Goal: Information Seeking & Learning: Learn about a topic

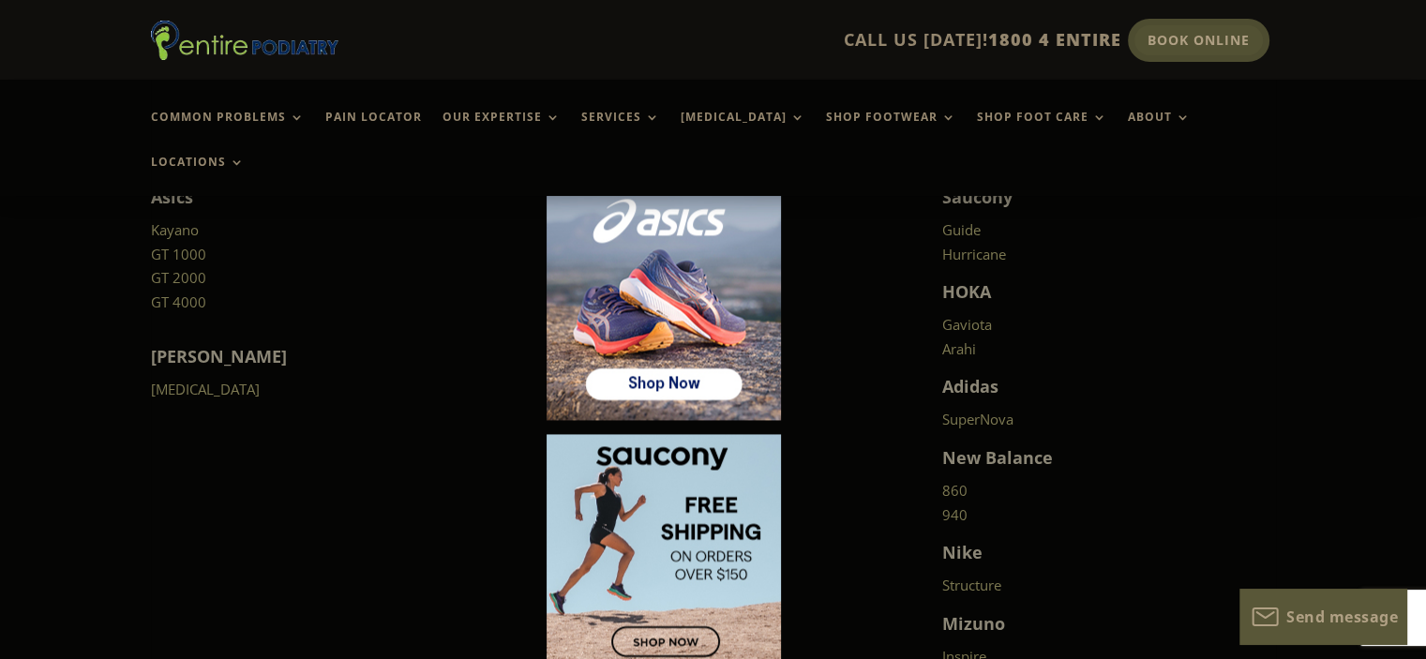
scroll to position [2670, 0]
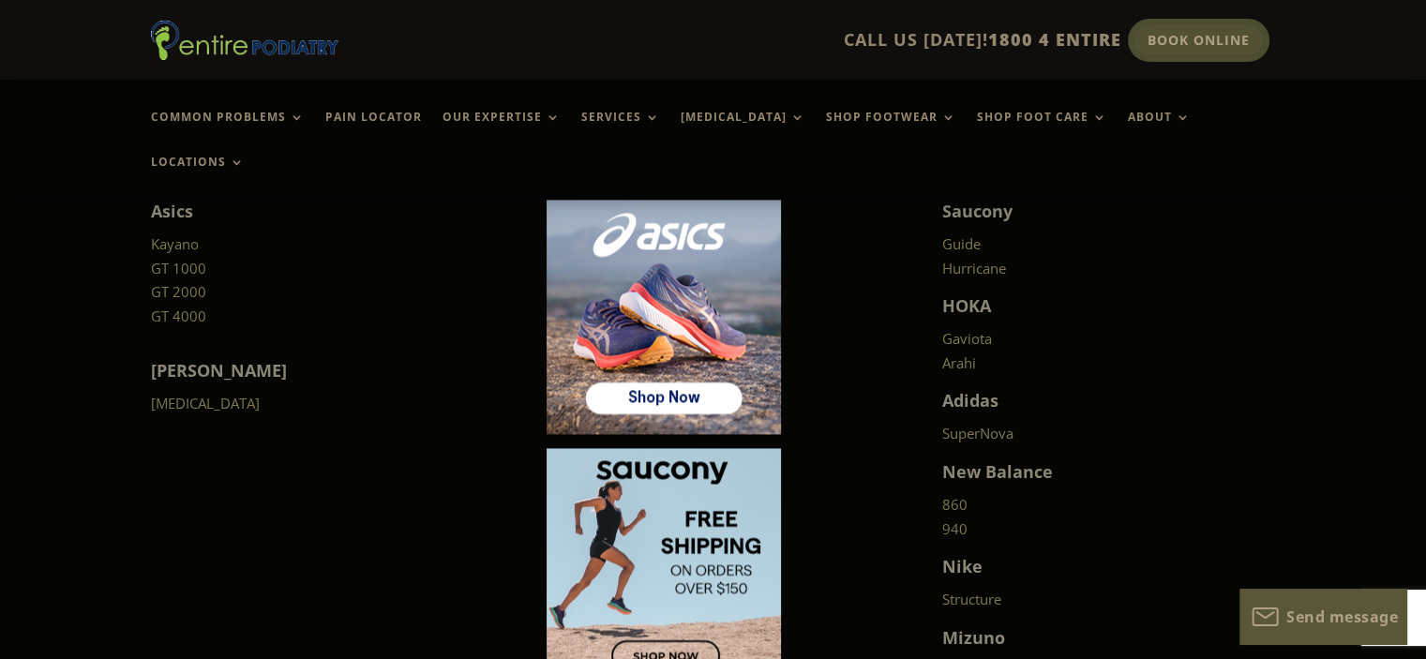
drag, startPoint x: 215, startPoint y: 353, endPoint x: 244, endPoint y: 362, distance: 30.3
click at [244, 392] on p "[MEDICAL_DATA]" at bounding box center [318, 404] width 334 height 24
click at [187, 394] on link "[MEDICAL_DATA]" at bounding box center [205, 403] width 109 height 19
click at [967, 234] on link "Guide" at bounding box center [961, 243] width 38 height 19
click at [1002, 259] on link "Hurricane" at bounding box center [974, 268] width 64 height 19
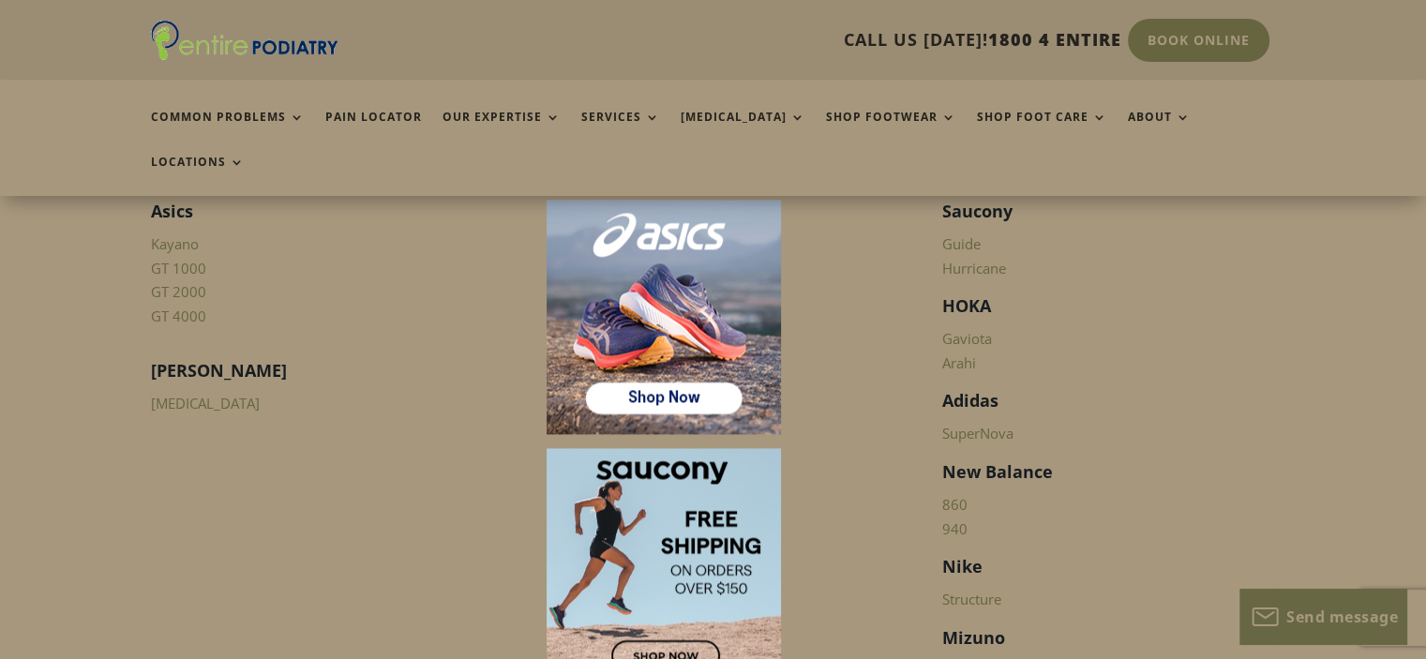
click at [1001, 424] on link "SuperNova" at bounding box center [977, 433] width 71 height 19
click at [955, 495] on link "860" at bounding box center [954, 504] width 25 height 19
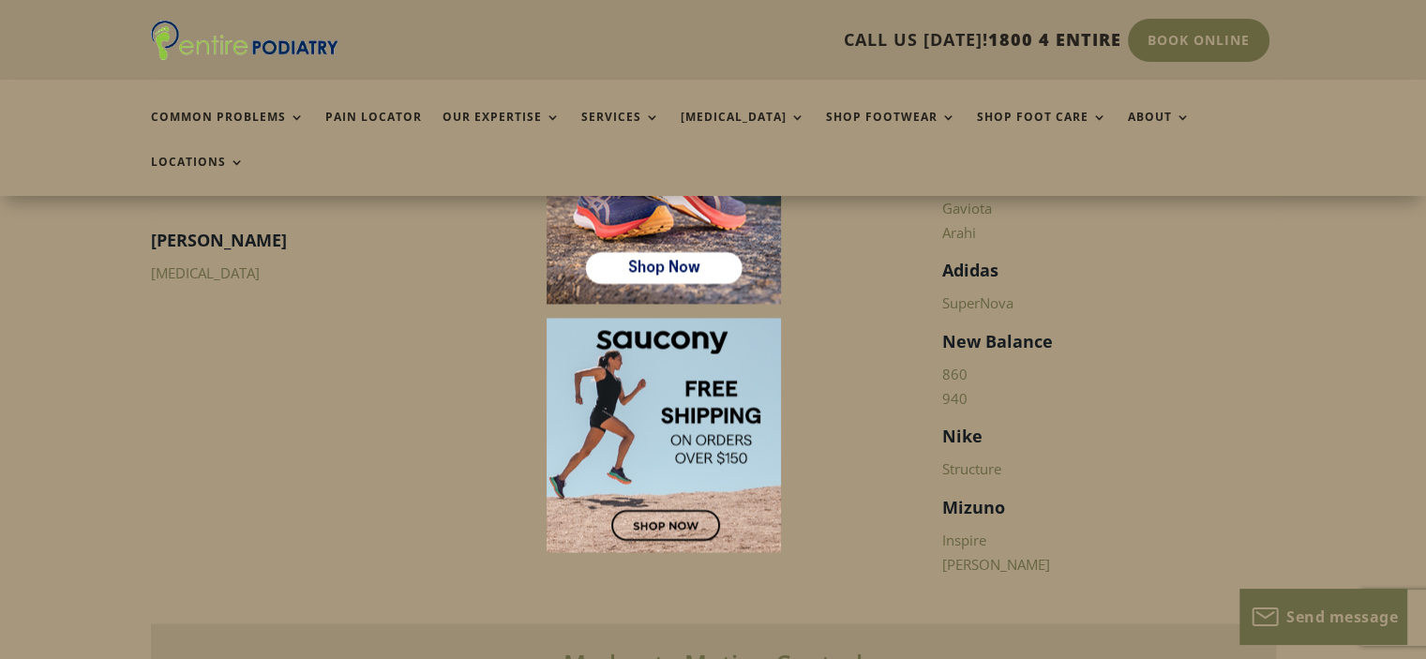
click at [968, 531] on link "Inspire" at bounding box center [964, 540] width 44 height 19
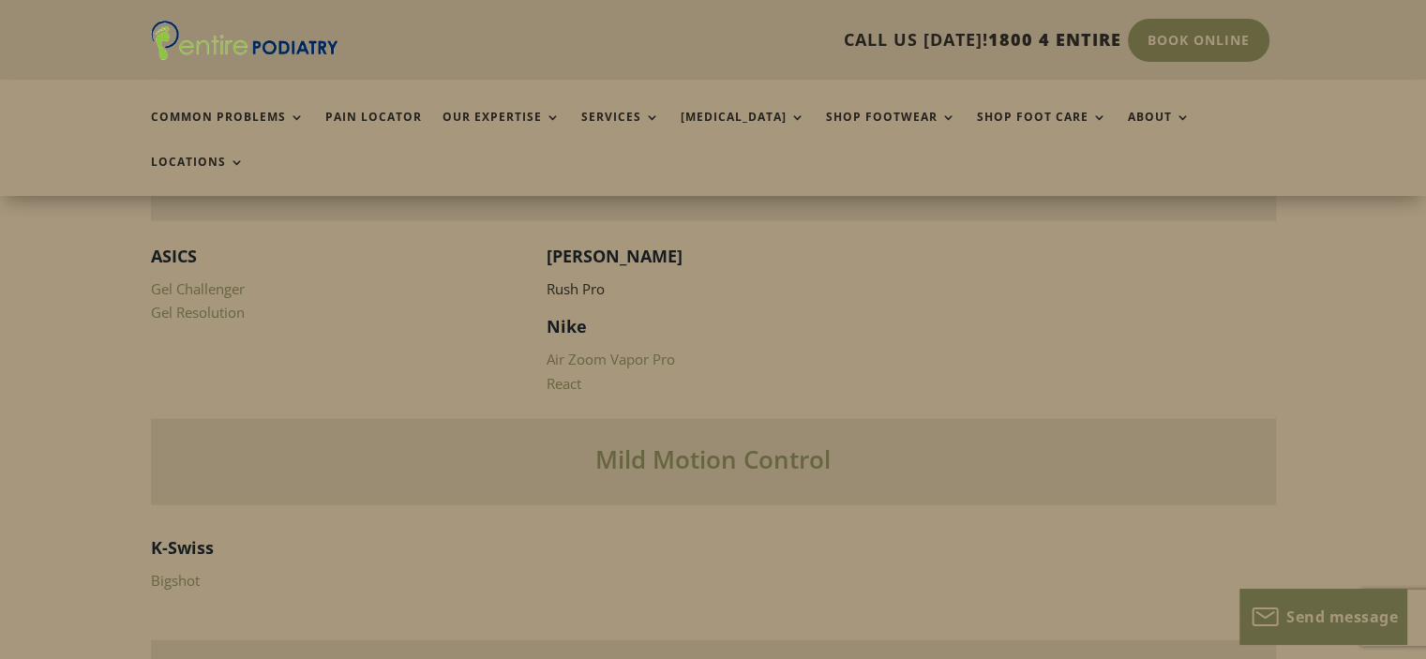
scroll to position [3885, 0]
click at [172, 571] on link "Bigshot" at bounding box center [175, 580] width 49 height 19
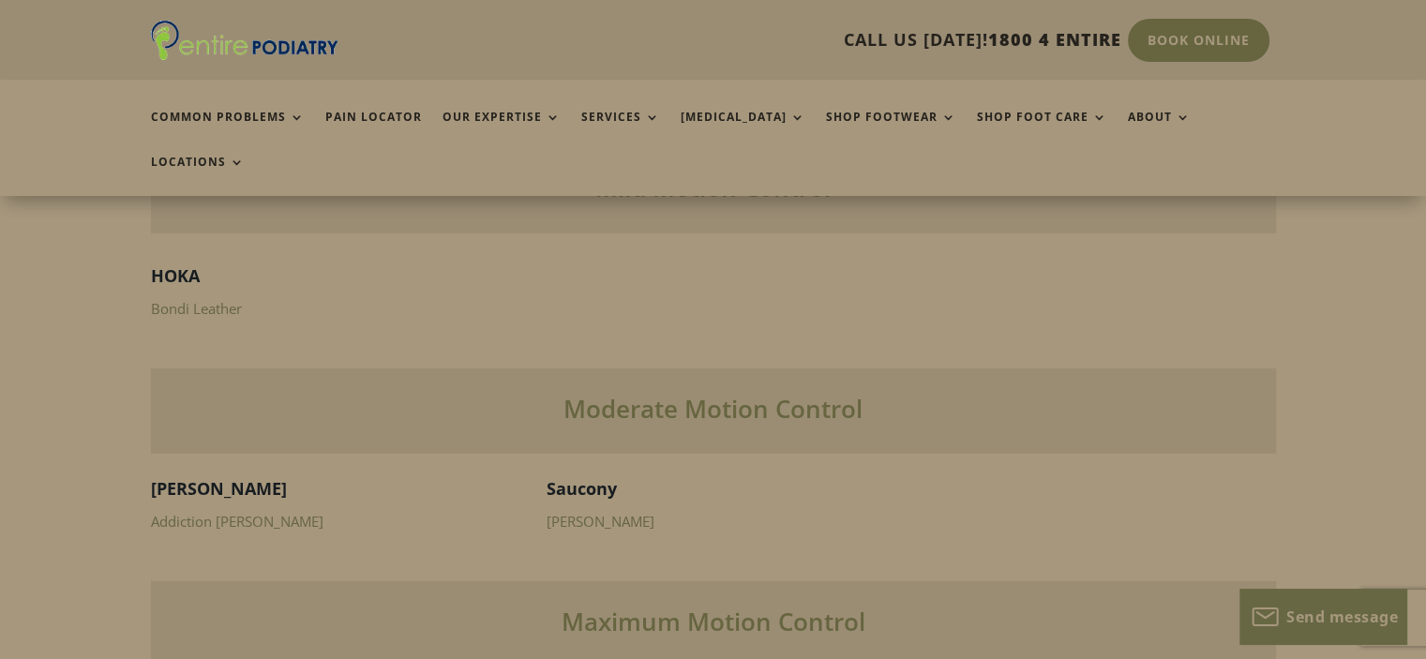
scroll to position [5874, 0]
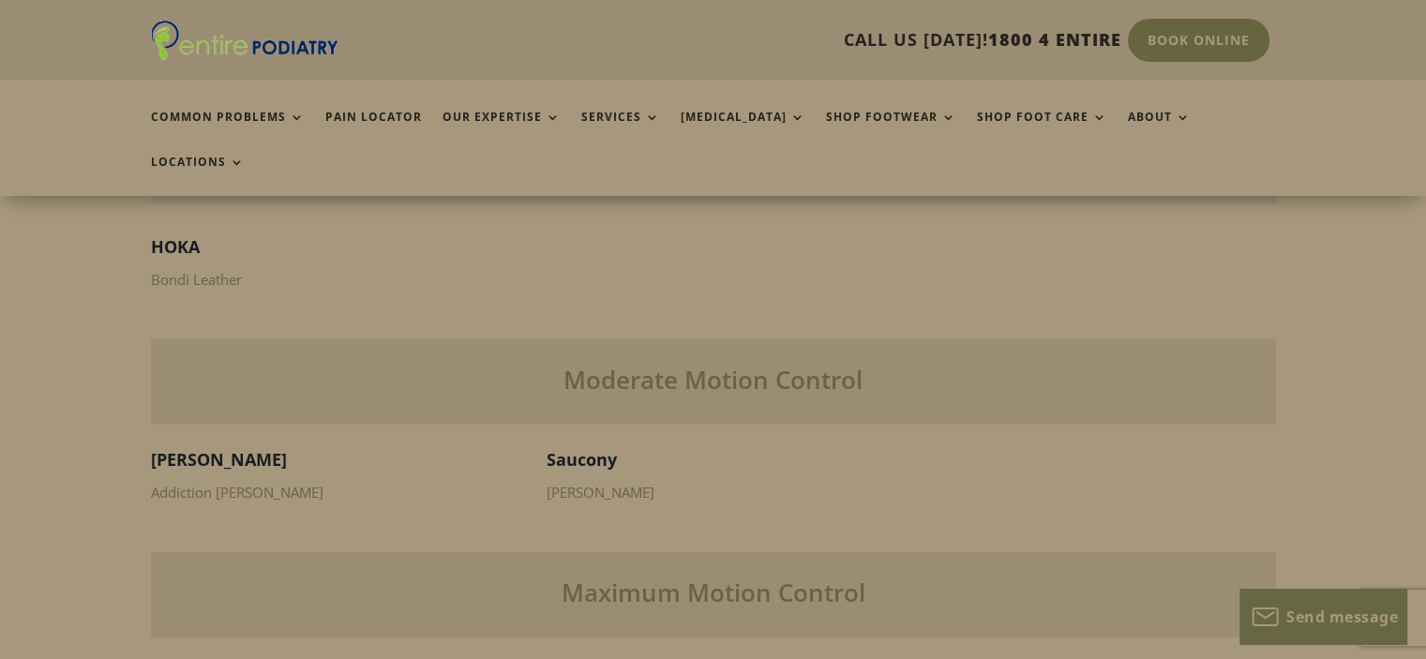
click at [245, 483] on link "Addiction [PERSON_NAME]" at bounding box center [237, 492] width 172 height 19
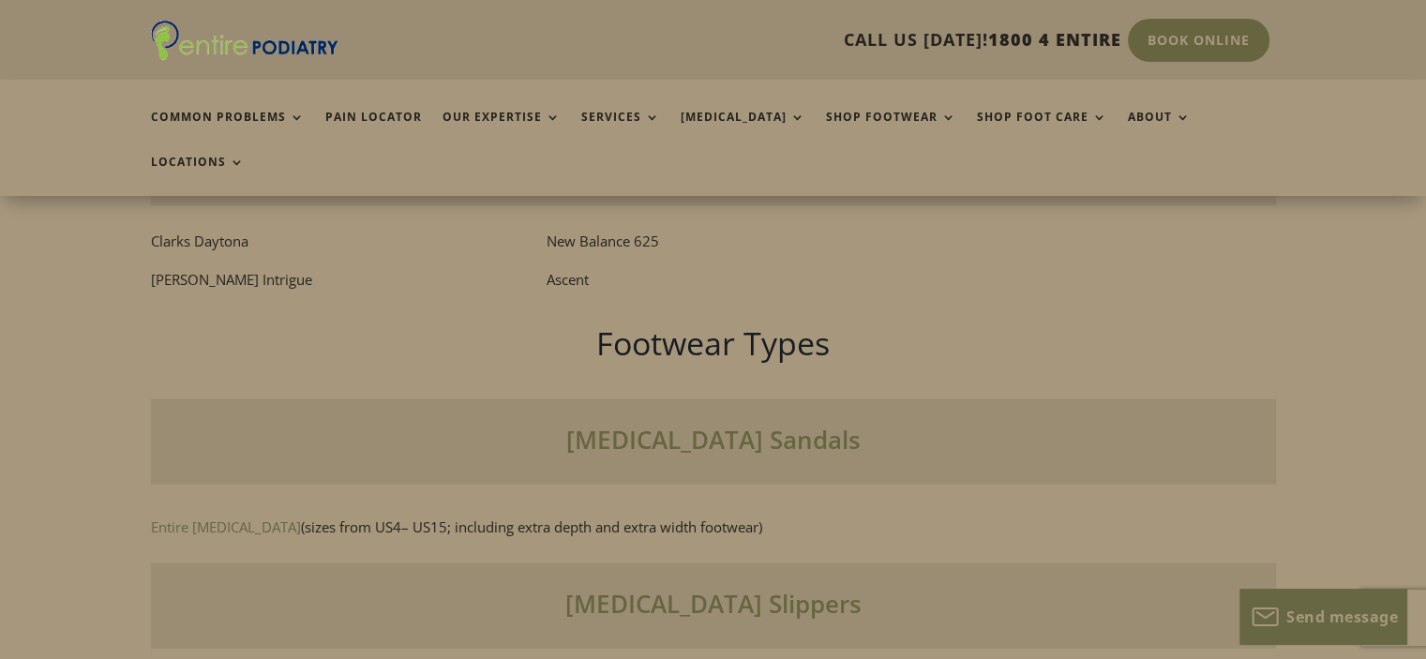
scroll to position [11228, 0]
click at [562, 237] on p "New Balance 625" at bounding box center [714, 250] width 334 height 38
drag, startPoint x: 562, startPoint y: 237, endPoint x: 645, endPoint y: 239, distance: 82.5
click at [645, 239] on p "New Balance 625" at bounding box center [714, 250] width 334 height 38
